Goal: Transaction & Acquisition: Book appointment/travel/reservation

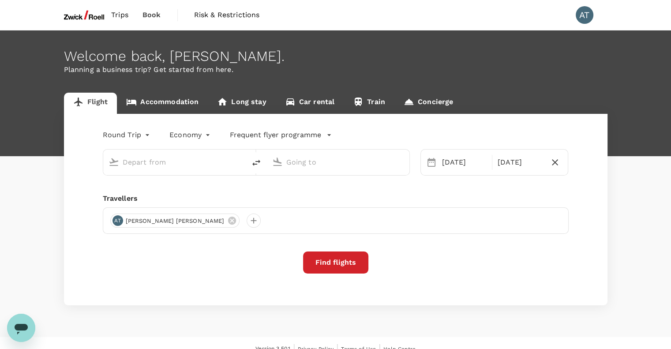
type input "[GEOGRAPHIC_DATA], [GEOGRAPHIC_DATA] (any)"
type input "Suvarnabhumi Intl (BKK)"
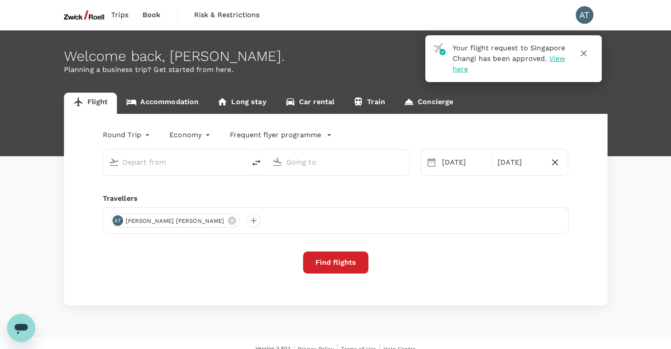
type input "[GEOGRAPHIC_DATA], [GEOGRAPHIC_DATA] (any)"
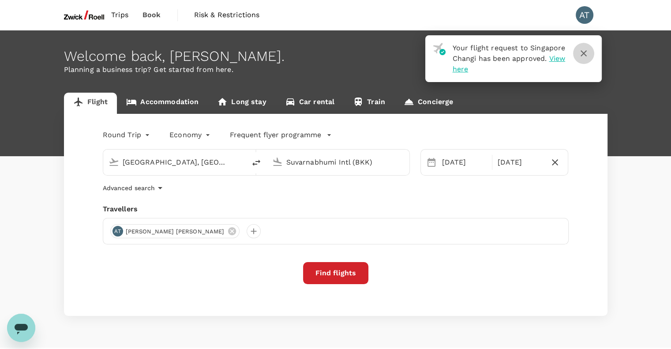
click at [583, 55] on icon "button" at bounding box center [583, 53] width 11 height 11
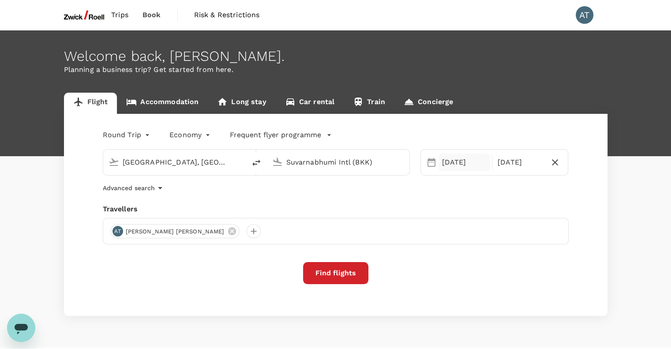
click at [457, 163] on div "[DATE]" at bounding box center [464, 162] width 52 height 18
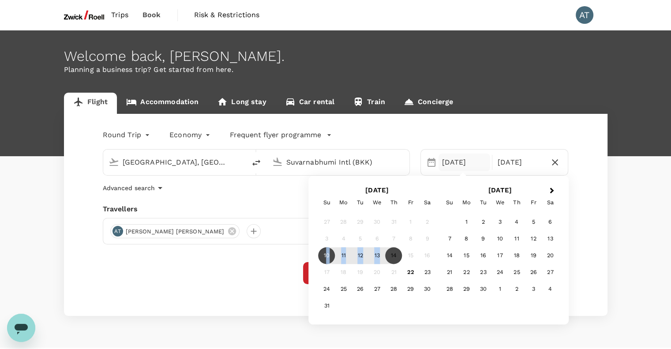
drag, startPoint x: 325, startPoint y: 255, endPoint x: 374, endPoint y: 262, distance: 49.8
click at [381, 258] on div "10 11 12 13 14 15 16" at bounding box center [376, 255] width 117 height 17
click at [336, 262] on div "11" at bounding box center [343, 255] width 17 height 17
drag, startPoint x: 328, startPoint y: 256, endPoint x: 365, endPoint y: 253, distance: 37.2
click at [357, 253] on div "10 11 12 13 14 15 16" at bounding box center [376, 255] width 117 height 17
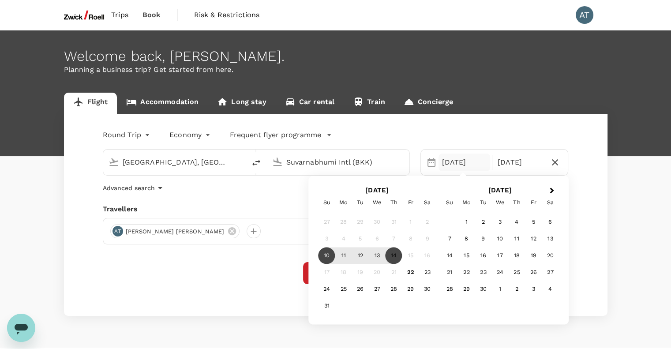
click at [382, 252] on div "13" at bounding box center [377, 255] width 17 height 17
drag, startPoint x: 394, startPoint y: 258, endPoint x: 397, endPoint y: 271, distance: 13.2
click at [397, 271] on div "27 28 29 30 31 1 2 3 4 5 6 7 8 9 10 11 12 13 14 15 16 17 18 19 20 21 22 23 24 2…" at bounding box center [376, 264] width 117 height 101
click at [388, 254] on div "14" at bounding box center [393, 255] width 17 height 17
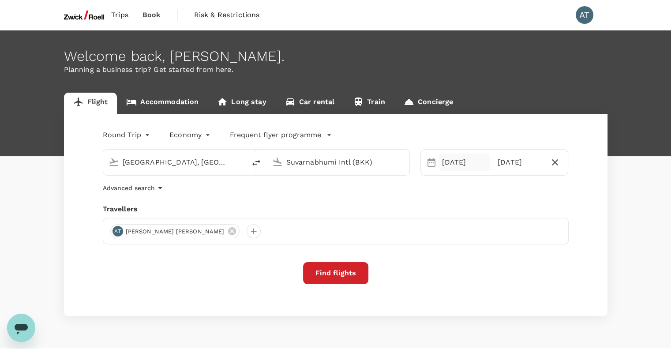
click at [447, 162] on div "[DATE]" at bounding box center [464, 162] width 52 height 18
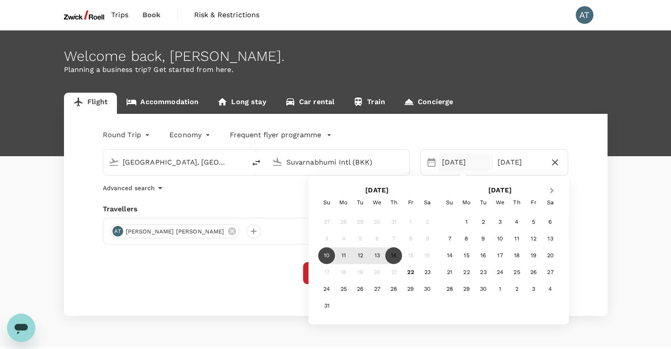
click at [547, 190] on button "Next Month" at bounding box center [553, 191] width 14 height 14
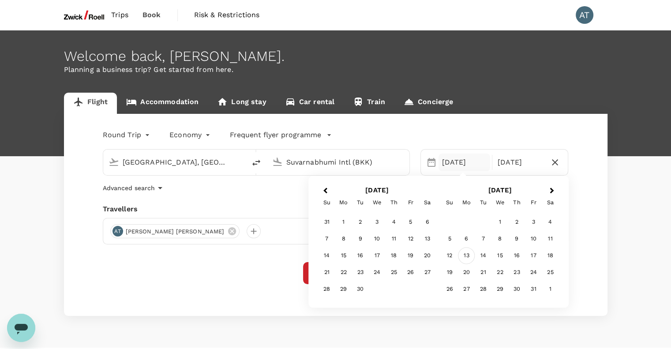
click at [467, 257] on div "13" at bounding box center [466, 255] width 17 height 17
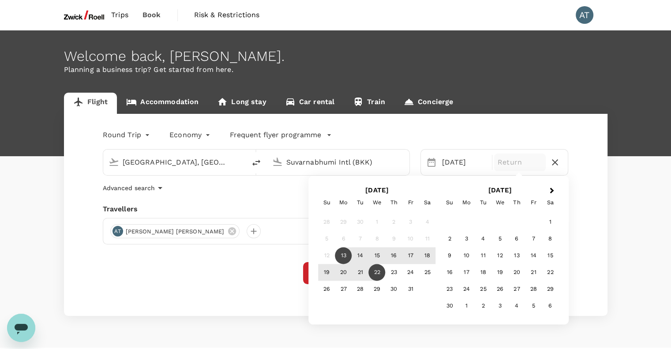
click at [379, 273] on div "22" at bounding box center [377, 272] width 17 height 17
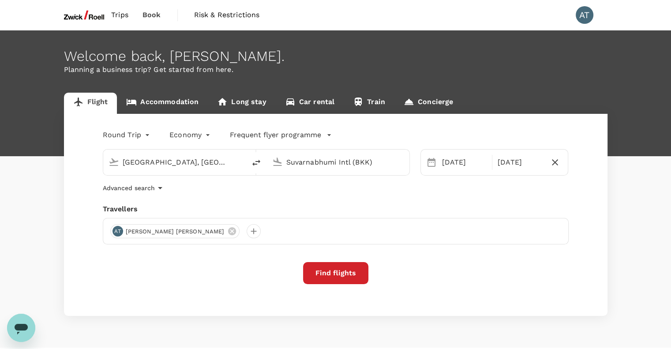
click at [341, 159] on input "Suvarnabhumi Intl (BKK)" at bounding box center [338, 162] width 105 height 14
type input "\"
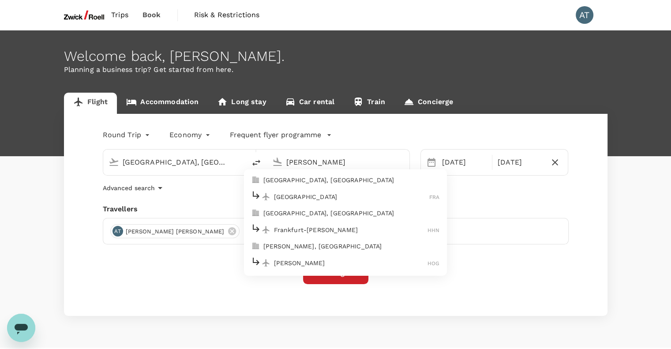
click at [324, 179] on p "[GEOGRAPHIC_DATA], [GEOGRAPHIC_DATA]" at bounding box center [351, 180] width 176 height 9
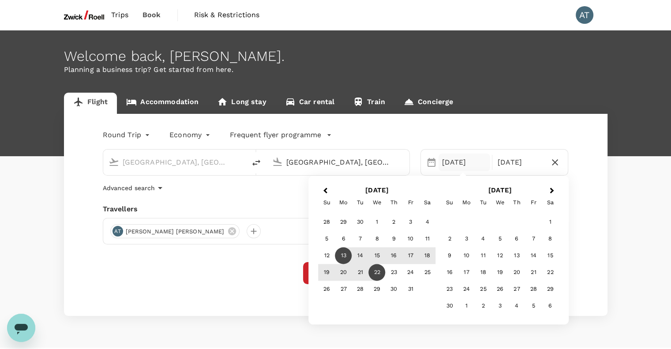
type input "[GEOGRAPHIC_DATA], [GEOGRAPHIC_DATA] (any)"
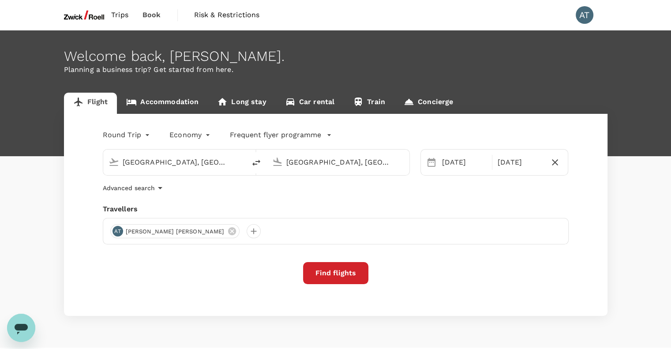
click at [282, 204] on div "Travellers" at bounding box center [336, 209] width 466 height 11
click at [325, 134] on icon "button" at bounding box center [329, 135] width 9 height 9
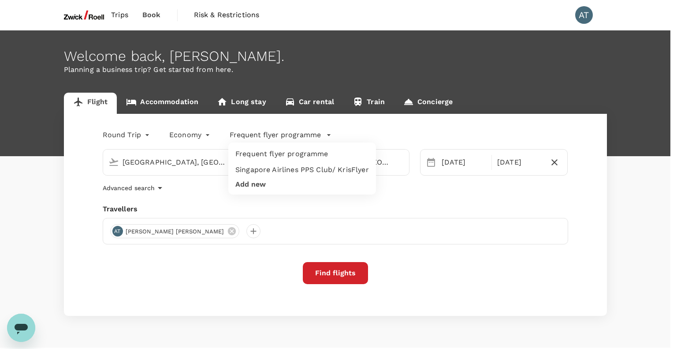
click at [324, 134] on div at bounding box center [338, 174] width 677 height 349
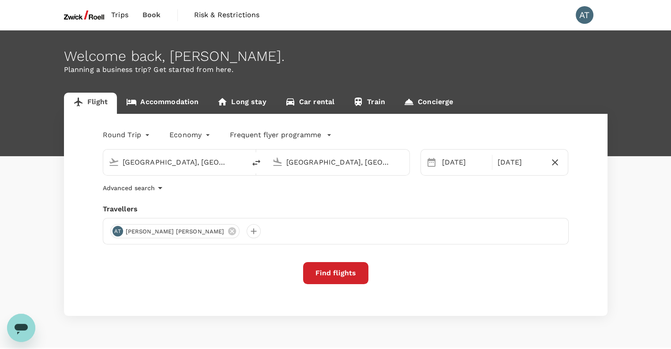
click at [332, 274] on button "Find flights" at bounding box center [335, 273] width 65 height 22
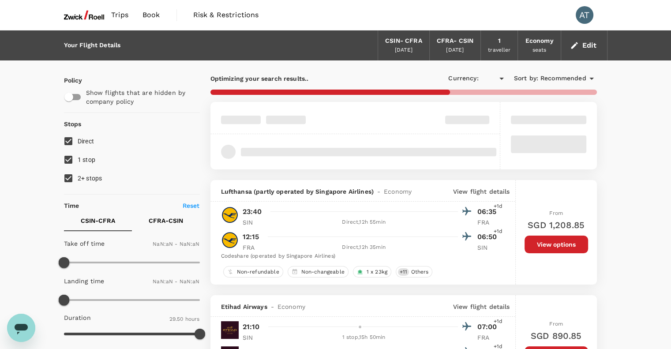
type input "SGD"
type input "1440"
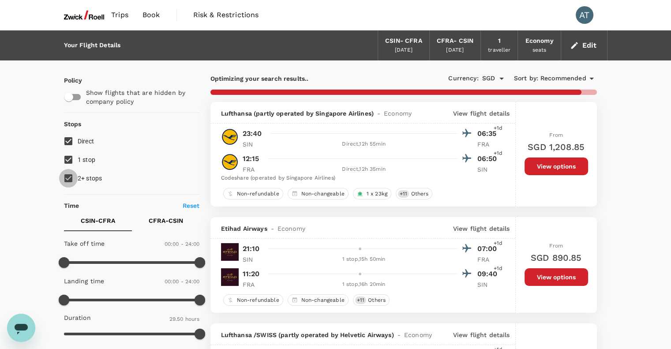
click at [64, 178] on input "2+ stops" at bounding box center [68, 178] width 19 height 19
checkbox input "false"
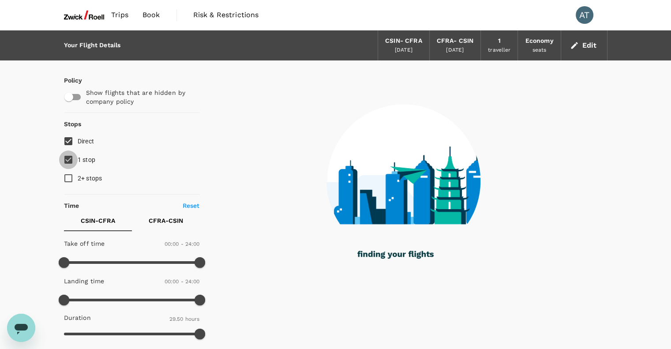
click at [68, 161] on input "1 stop" at bounding box center [68, 159] width 19 height 19
checkbox input "false"
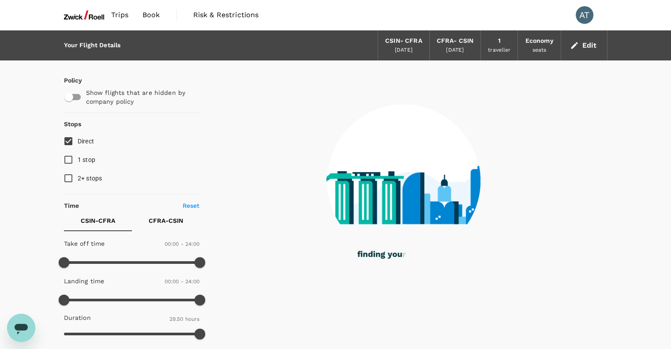
type input "2045"
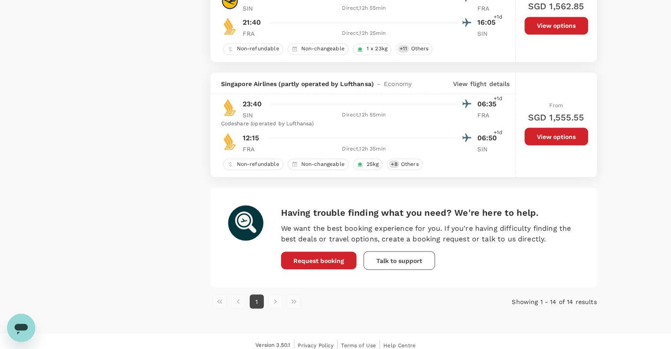
scroll to position [1598, 0]
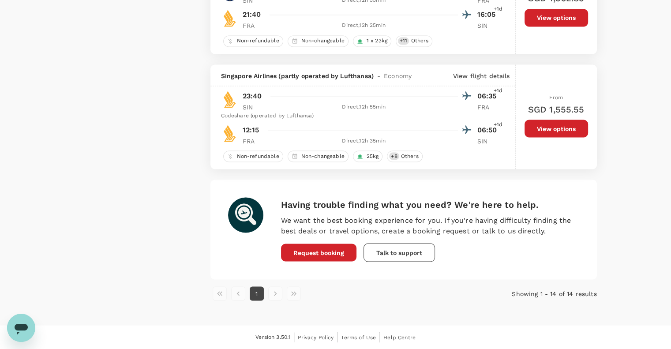
click at [275, 297] on li "pagination navigation" at bounding box center [275, 293] width 19 height 14
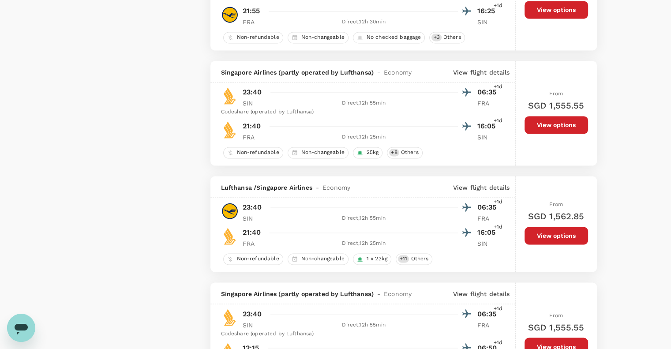
scroll to position [1289, 0]
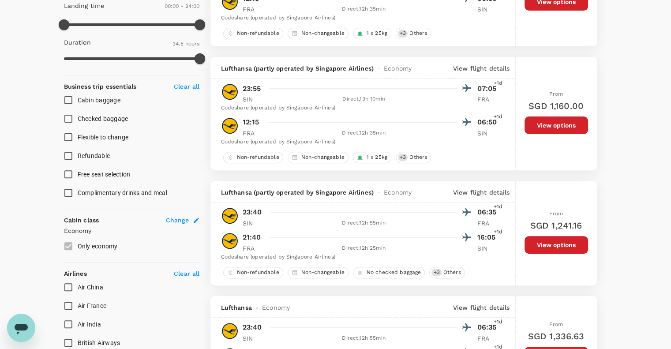
scroll to position [0, 0]
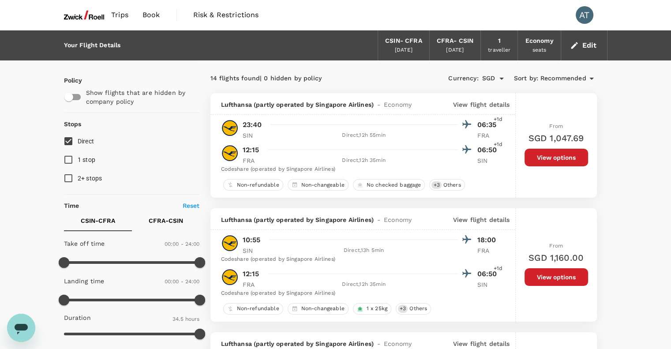
click at [122, 15] on span "Trips" at bounding box center [119, 15] width 17 height 11
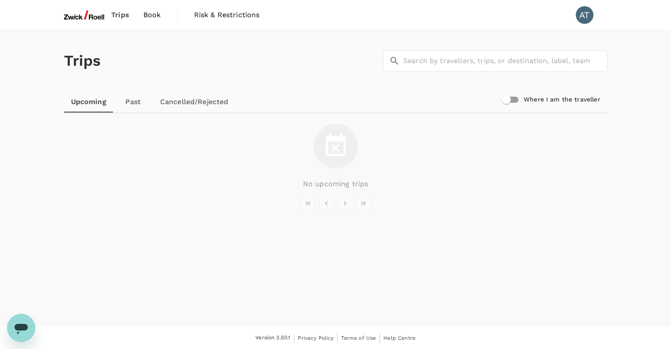
click at [177, 99] on link "Cancelled/Rejected" at bounding box center [194, 101] width 82 height 21
click at [87, 104] on link "Upcoming" at bounding box center [88, 101] width 49 height 21
click at [427, 149] on div "No upcoming trips" at bounding box center [335, 156] width 543 height 65
click at [88, 19] on img at bounding box center [84, 14] width 41 height 19
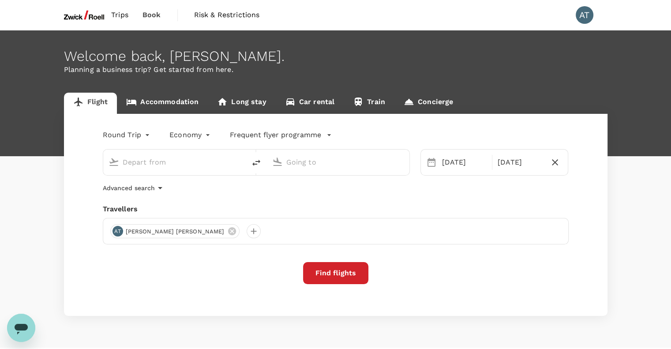
type input "[GEOGRAPHIC_DATA], [GEOGRAPHIC_DATA] (any)"
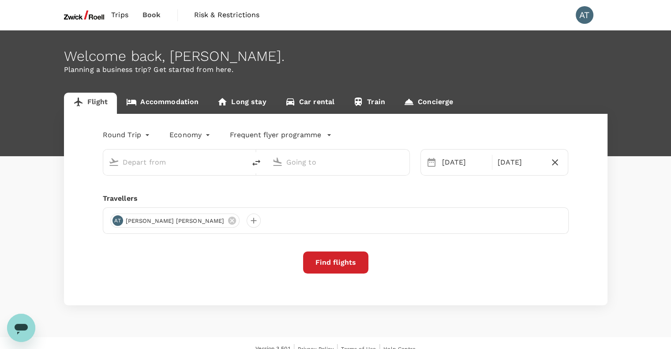
type input "[GEOGRAPHIC_DATA], [GEOGRAPHIC_DATA] (any)"
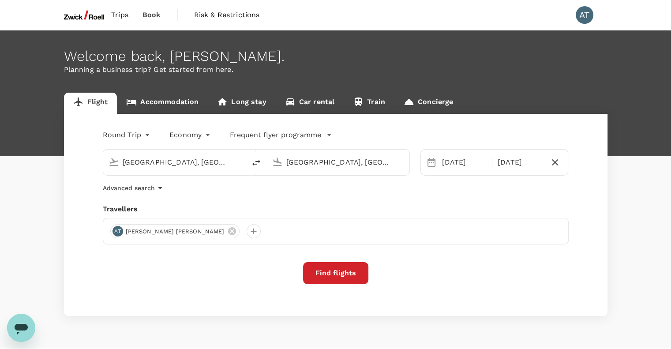
click at [336, 277] on button "Find flights" at bounding box center [335, 273] width 65 height 22
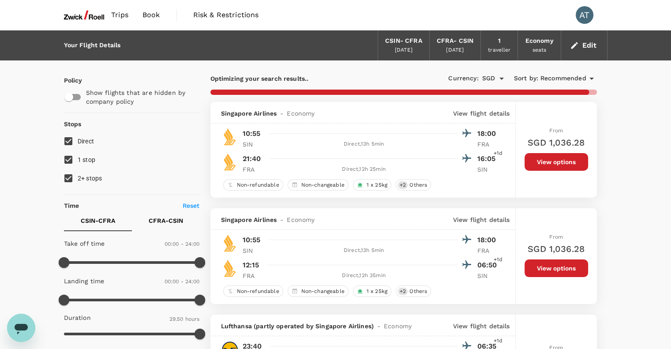
type input "2045"
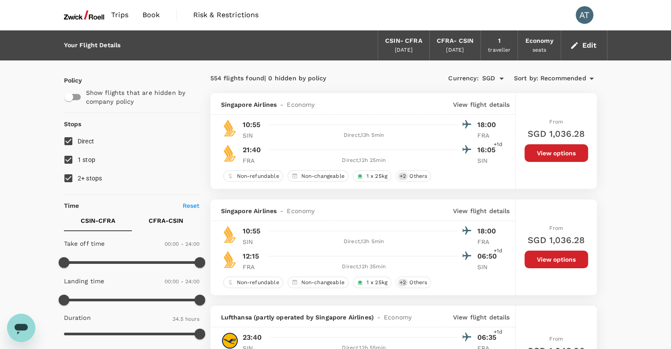
click at [69, 164] on input "1 stop" at bounding box center [68, 159] width 19 height 19
checkbox input "false"
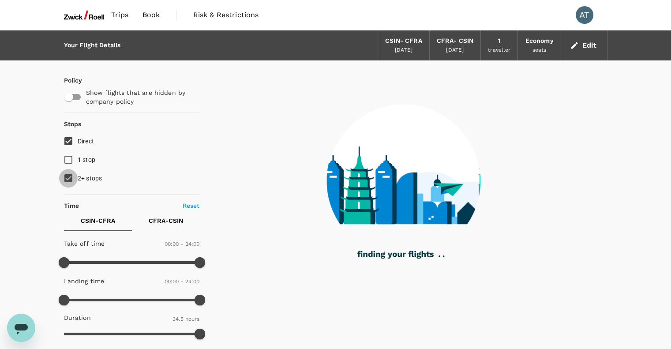
click at [71, 172] on input "2+ stops" at bounding box center [68, 178] width 19 height 19
checkbox input "false"
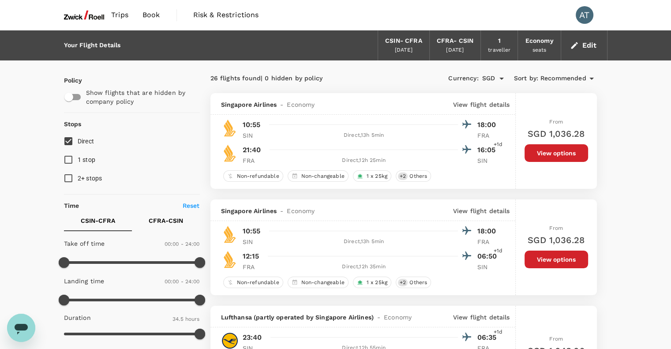
click at [429, 82] on div "Currency : SGD Sort by : Recommended" at bounding box center [500, 78] width 193 height 15
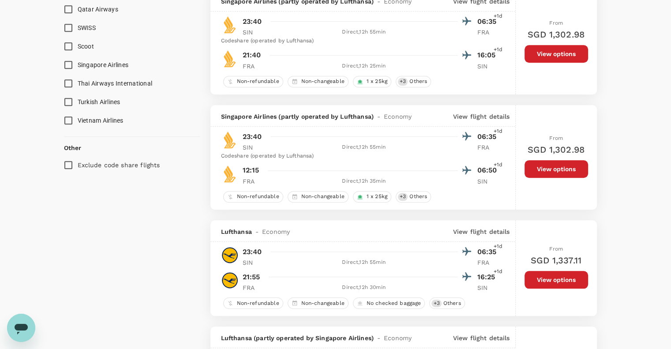
scroll to position [750, 0]
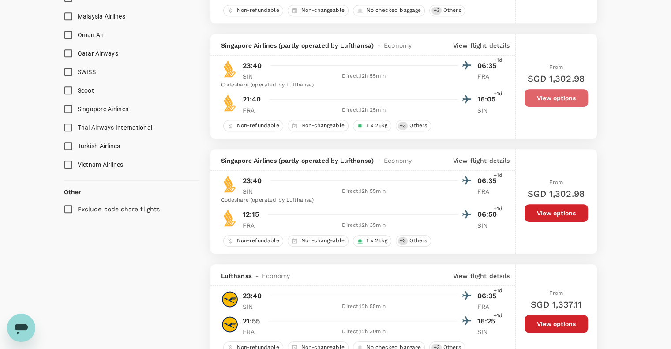
click at [542, 101] on button "View options" at bounding box center [556, 98] width 64 height 18
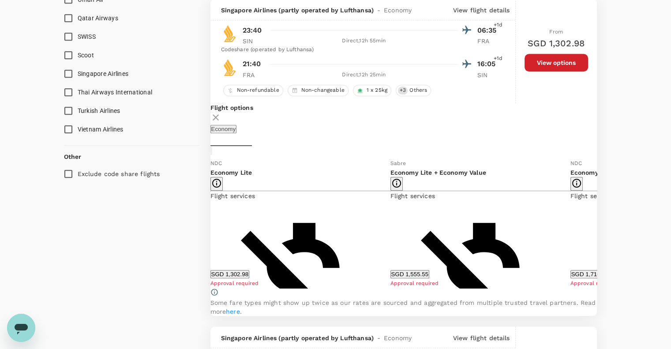
scroll to position [829, 0]
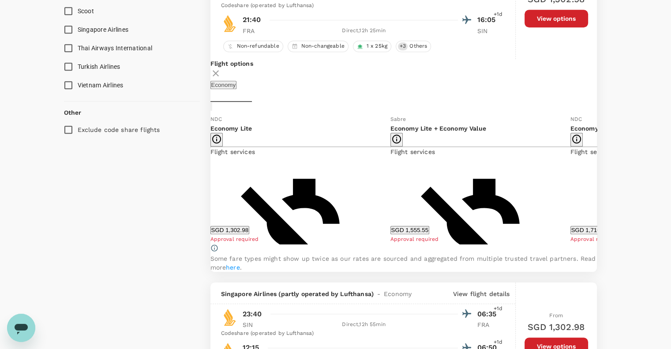
click at [599, 183] on icon at bounding box center [603, 179] width 9 height 9
click at [208, 183] on icon at bounding box center [203, 179] width 9 height 9
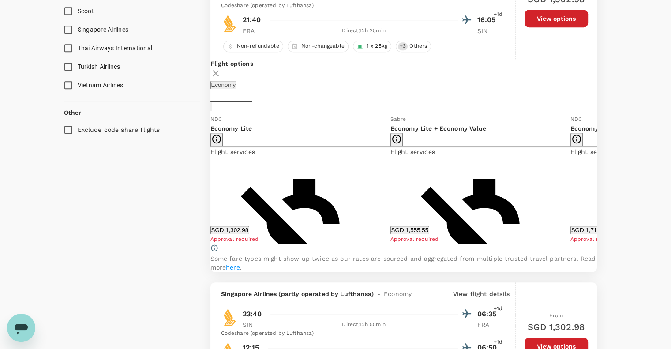
click at [599, 183] on icon at bounding box center [603, 179] width 9 height 9
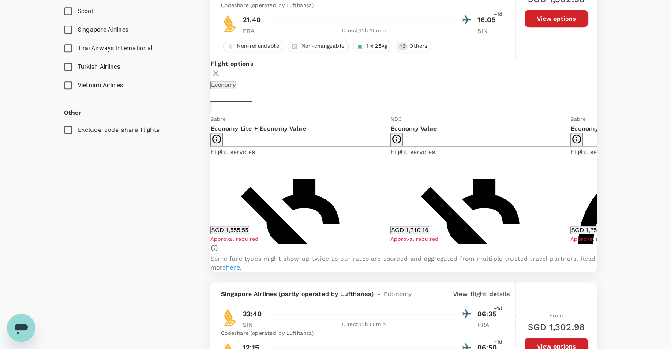
click at [208, 183] on icon at bounding box center [203, 179] width 9 height 9
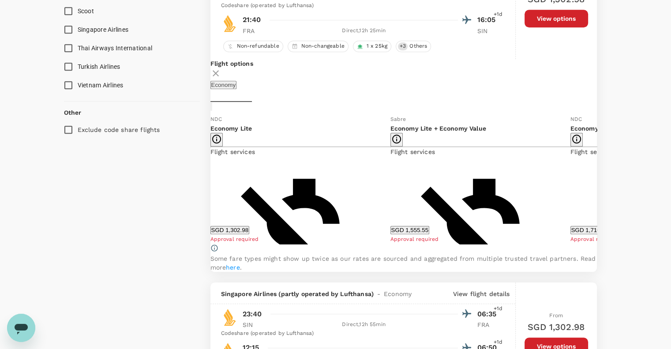
click at [599, 183] on icon at bounding box center [603, 179] width 9 height 9
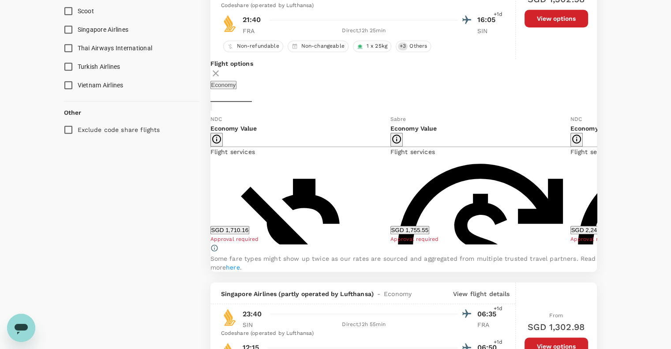
click at [208, 183] on icon at bounding box center [203, 179] width 9 height 9
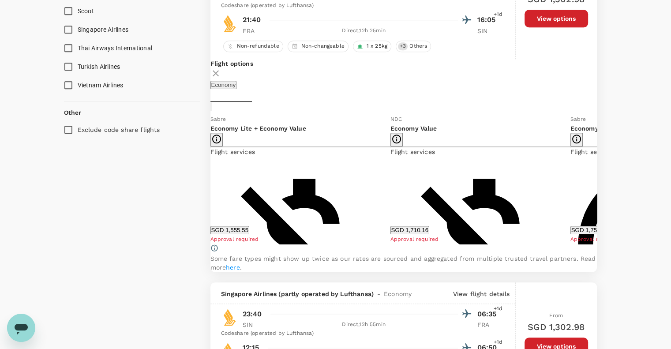
click at [208, 183] on icon at bounding box center [203, 179] width 9 height 9
click at [599, 183] on icon at bounding box center [603, 179] width 9 height 9
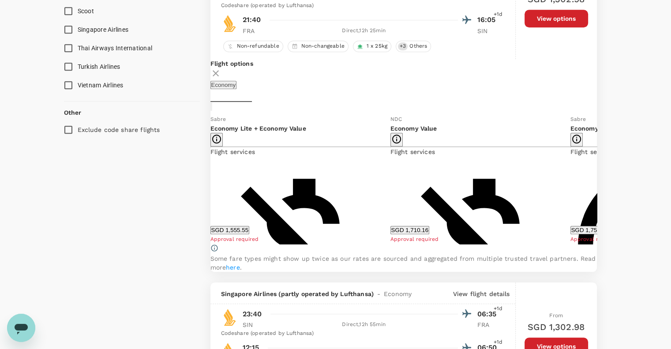
click at [208, 183] on icon at bounding box center [203, 179] width 9 height 9
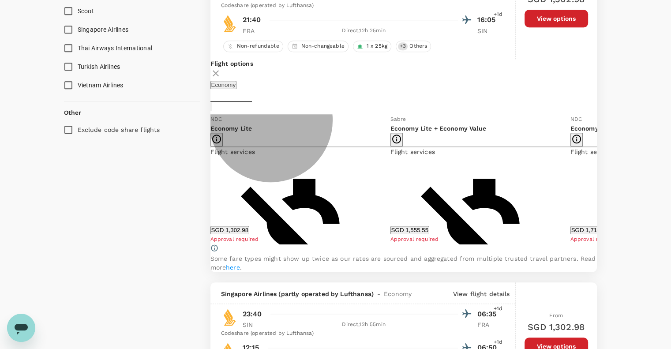
click at [425, 234] on button "SGD 1,555.55" at bounding box center [409, 230] width 39 height 8
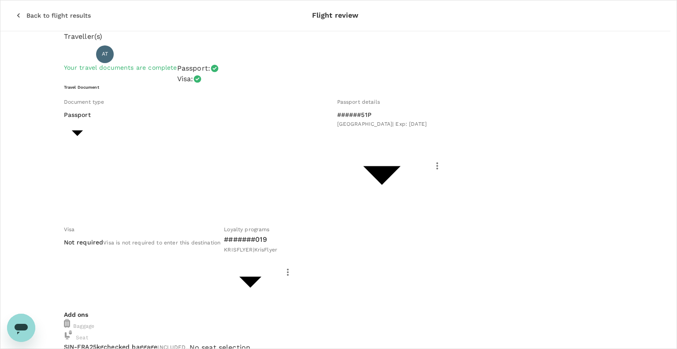
type input "9e599f25-8d49-4e86-a1d1-3dc5a6448a65"
type textarea "TestXpo and [PERSON_NAME] with PTS"
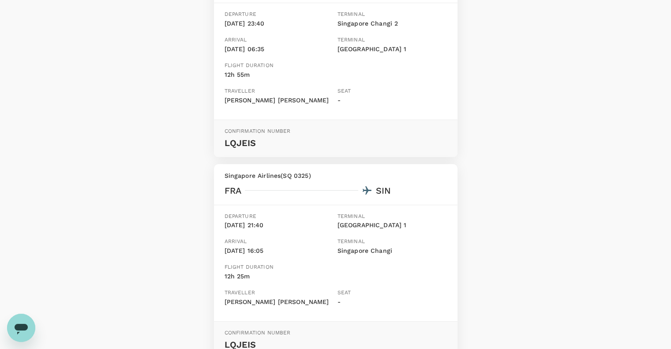
scroll to position [132, 0]
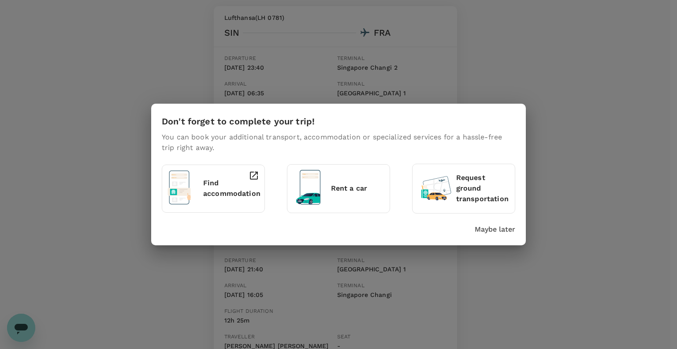
click at [499, 229] on p "Maybe later" at bounding box center [495, 229] width 41 height 11
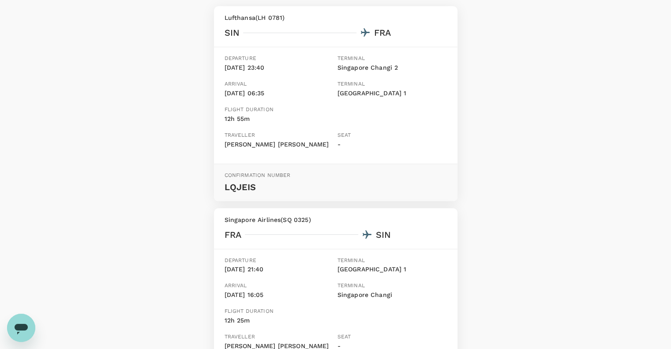
scroll to position [266, 0]
